Goal: Find specific page/section: Find specific page/section

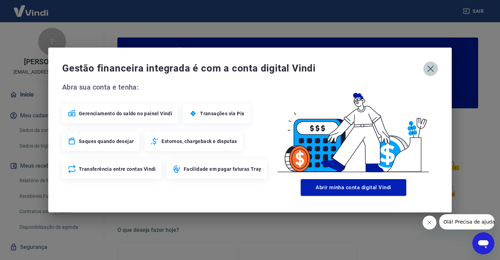
click at [433, 68] on icon "button" at bounding box center [430, 68] width 11 height 11
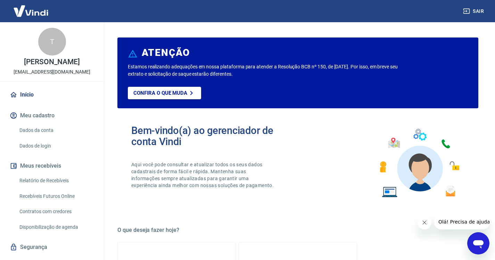
drag, startPoint x: 46, startPoint y: 189, endPoint x: 54, endPoint y: 189, distance: 7.6
click at [46, 188] on link "Relatório de Recebíveis" at bounding box center [56, 181] width 79 height 14
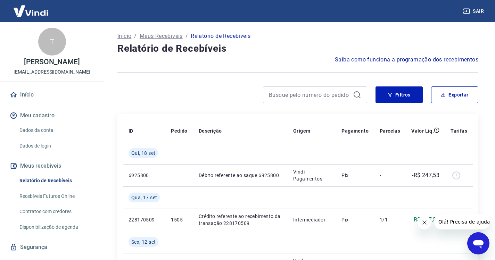
click at [53, 204] on link "Recebíveis Futuros Online" at bounding box center [56, 196] width 79 height 14
